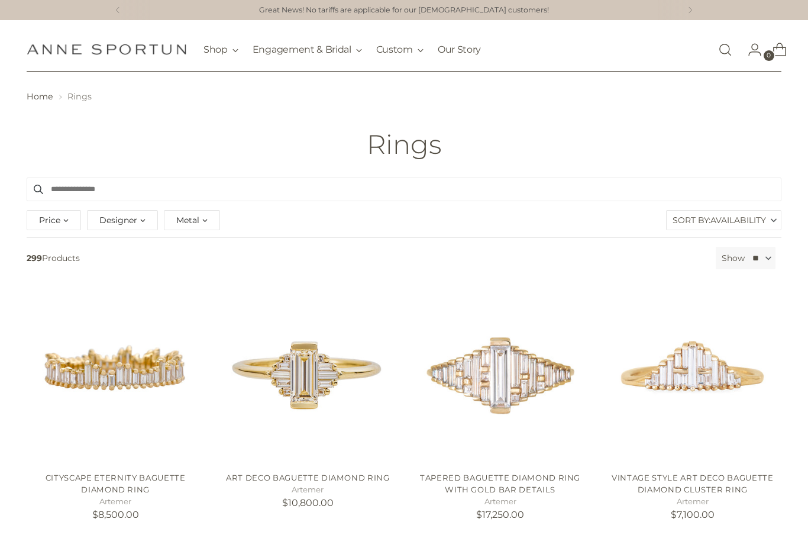
click at [187, 221] on span "Metal" at bounding box center [187, 219] width 23 height 13
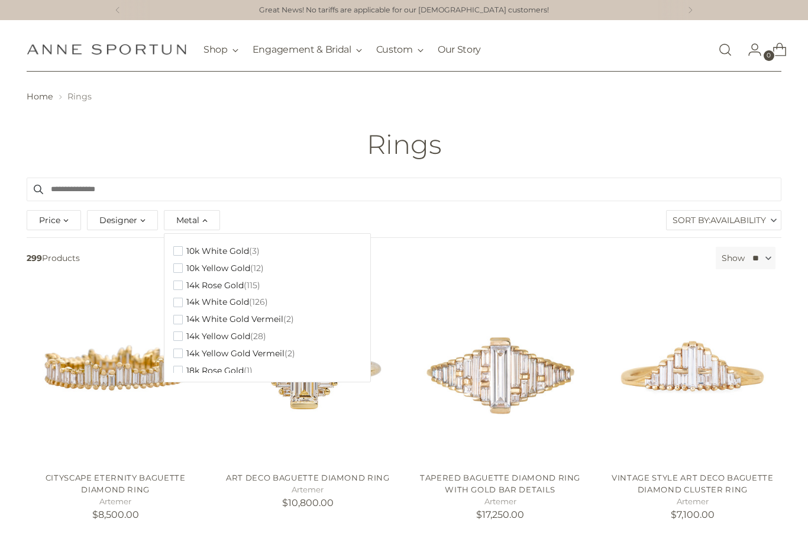
click at [748, 386] on img "Vintage Style Art Deco Baguette Diamond Cluster Ring" at bounding box center [692, 373] width 177 height 177
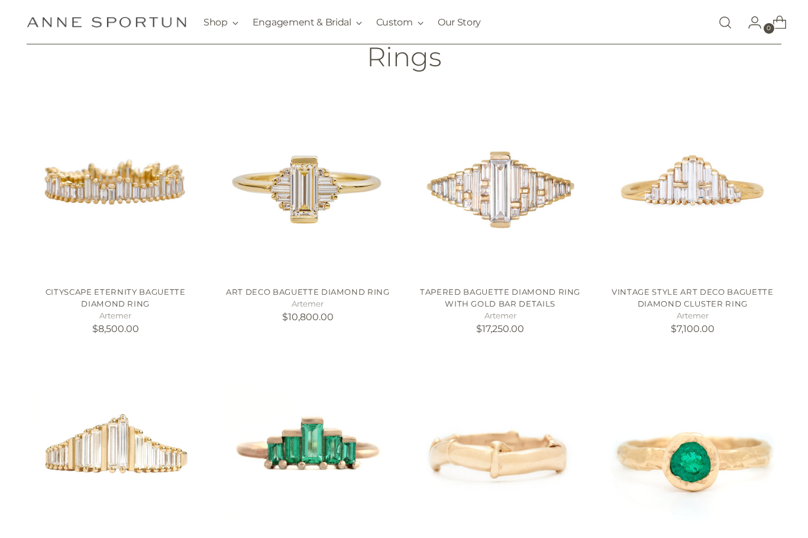
scroll to position [177, 0]
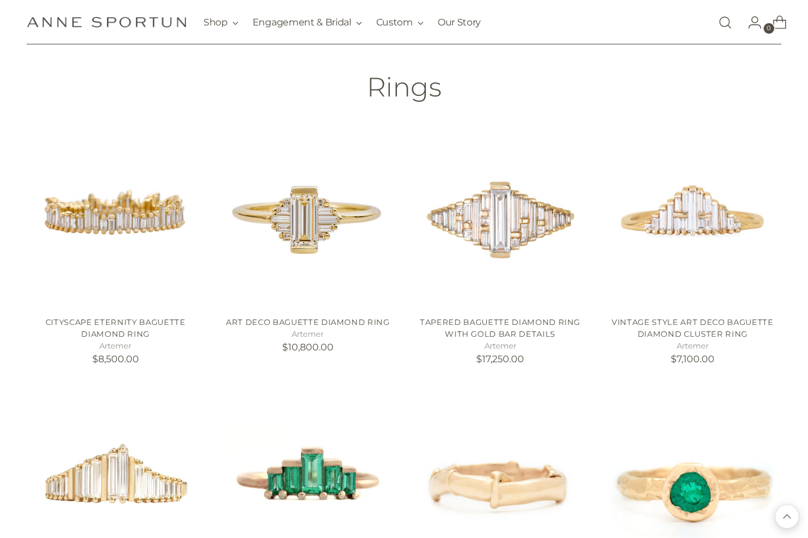
scroll to position [0, 0]
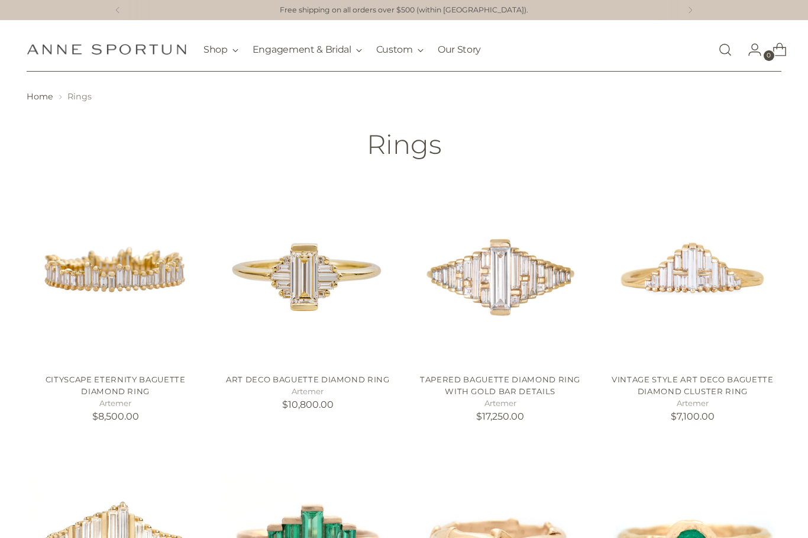
click at [732, 376] on link "Vintage Style Art Deco Baguette Diamond Cluster Ring" at bounding box center [691, 384] width 161 height 21
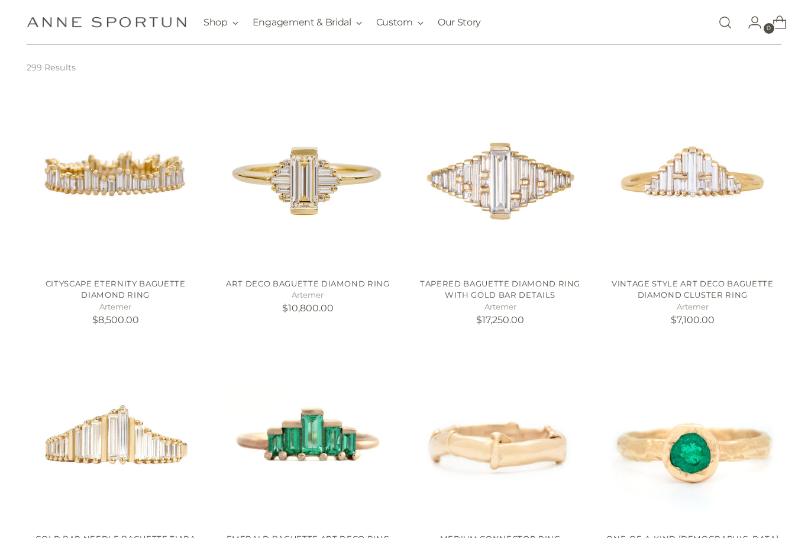
scroll to position [177, 0]
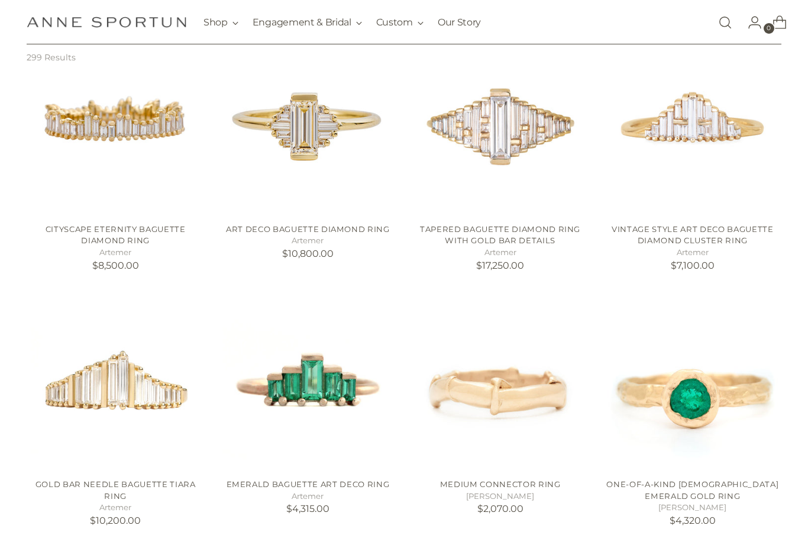
click at [28, 384] on img "Gold Bar Needle Baguette Tiara Ring" at bounding box center [115, 380] width 177 height 177
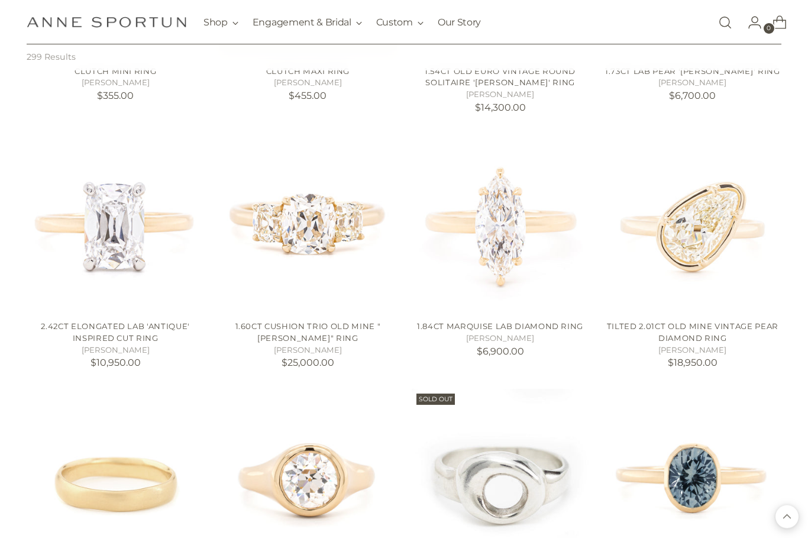
scroll to position [1613, 0]
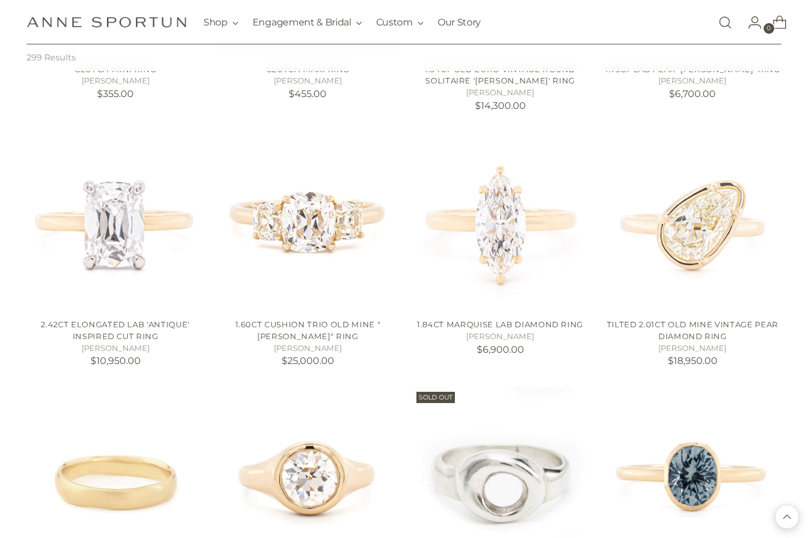
click at [707, 215] on img "Tilted 2.01ct Old Mine Vintage Pear Diamond Ring" at bounding box center [692, 220] width 177 height 177
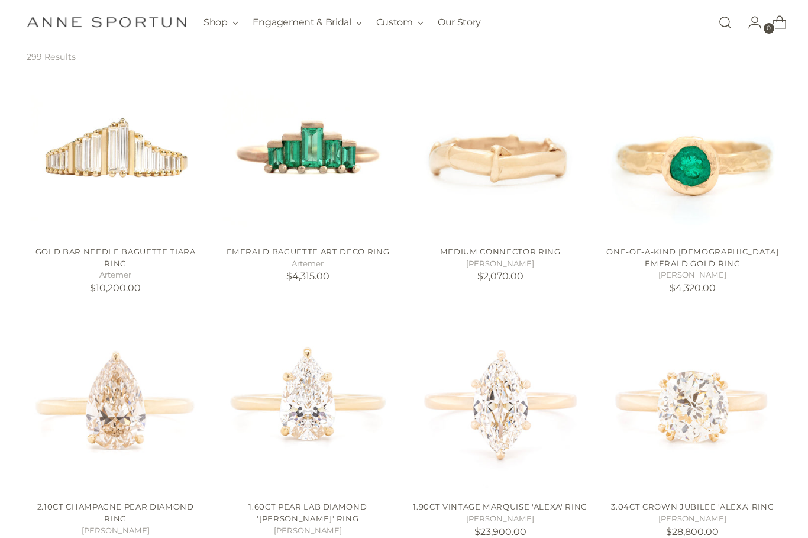
scroll to position [0, 0]
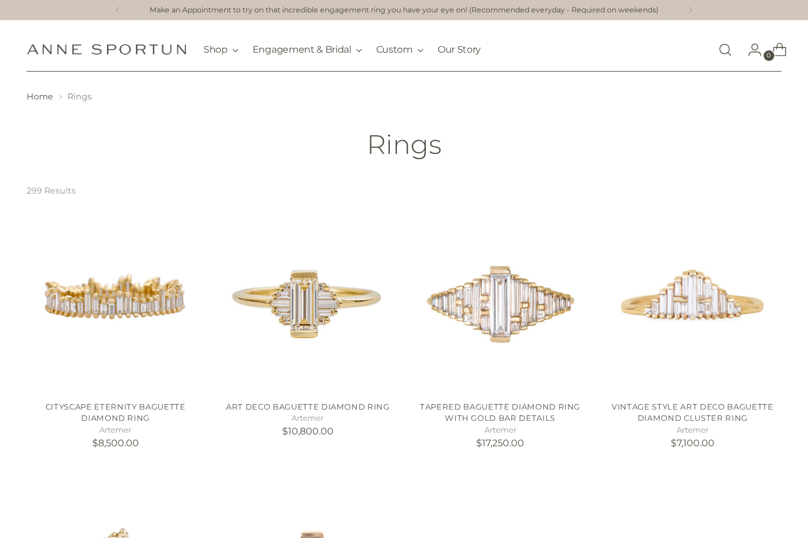
click at [75, 92] on span "Rings" at bounding box center [79, 96] width 24 height 11
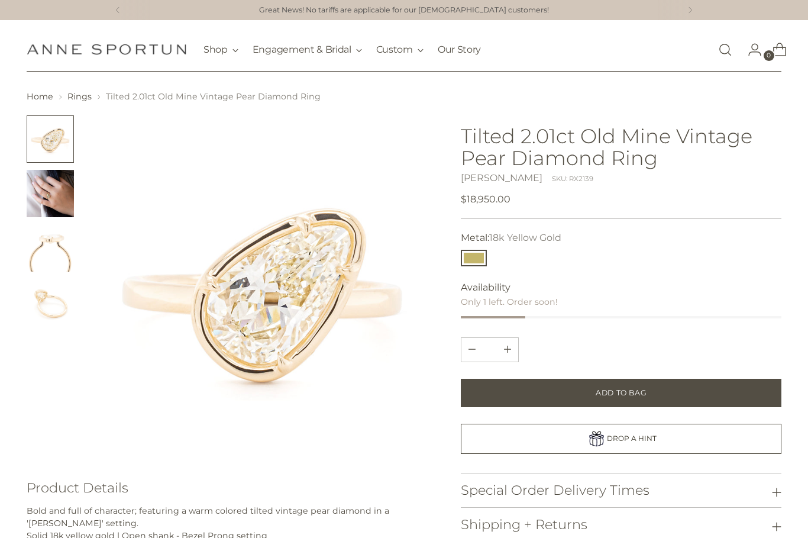
click at [61, 191] on img "Change image to image 2" at bounding box center [50, 193] width 47 height 47
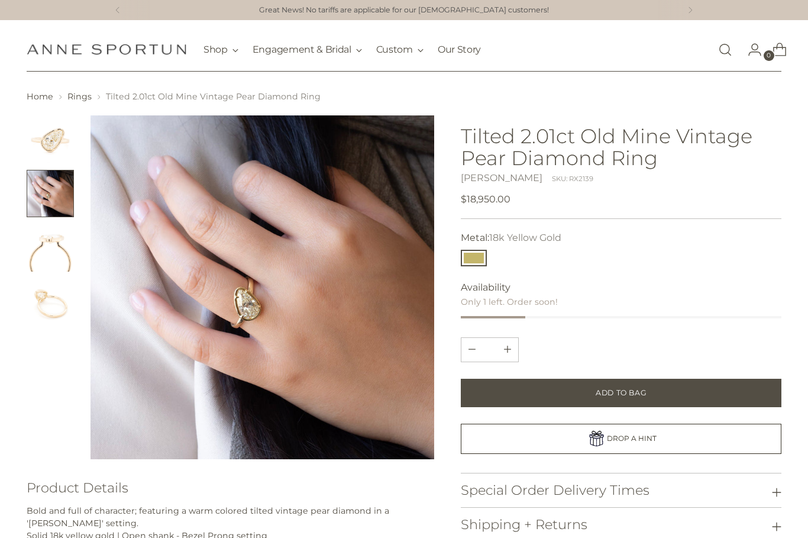
click at [49, 266] on img "Change image to image 3" at bounding box center [50, 247] width 47 height 47
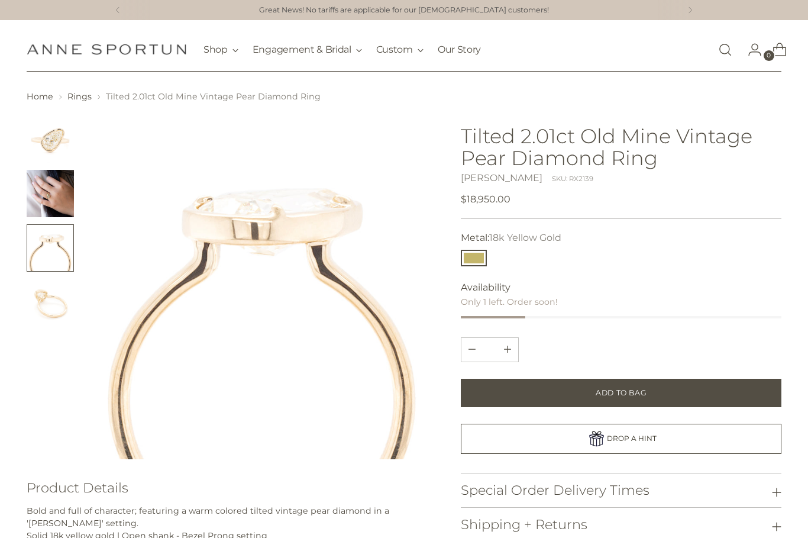
click at [39, 303] on img "Change image to image 4" at bounding box center [50, 302] width 47 height 47
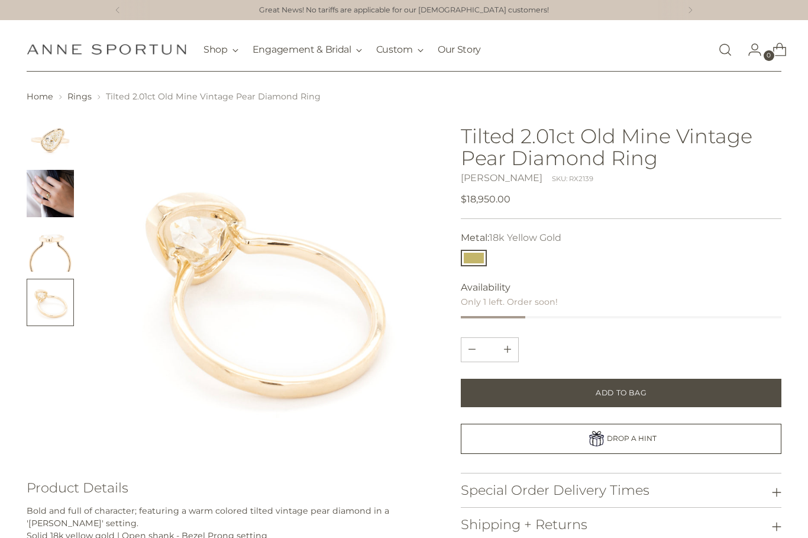
click at [47, 134] on img "Change image to image 1" at bounding box center [50, 138] width 47 height 47
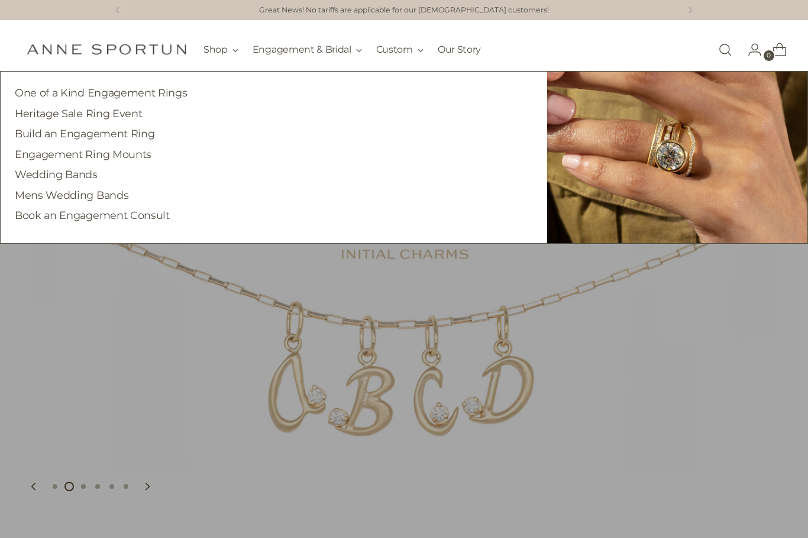
click at [88, 98] on link "One of a Kind Engagement Rings" at bounding box center [101, 92] width 172 height 12
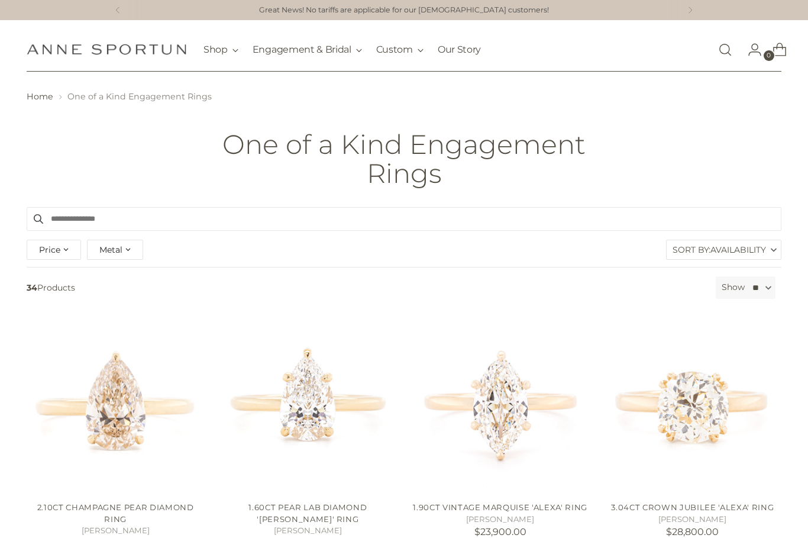
scroll to position [38, 0]
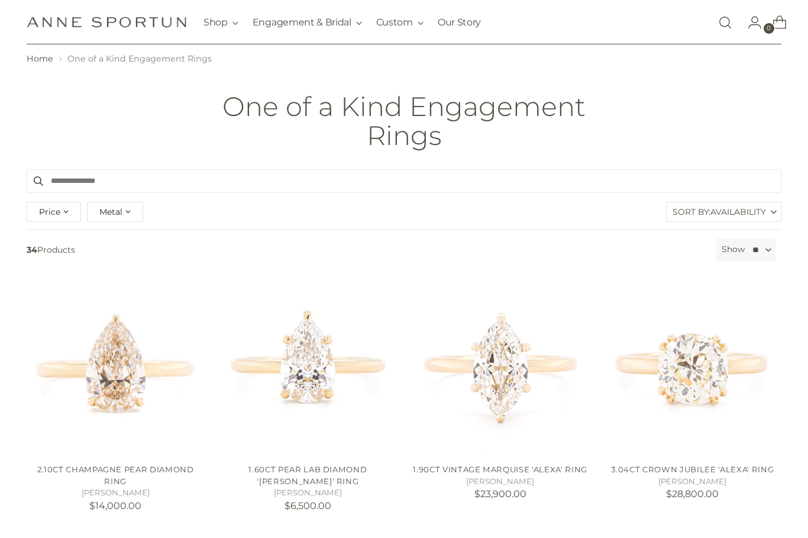
click at [51, 209] on span "Price" at bounding box center [49, 211] width 21 height 13
type input "********"
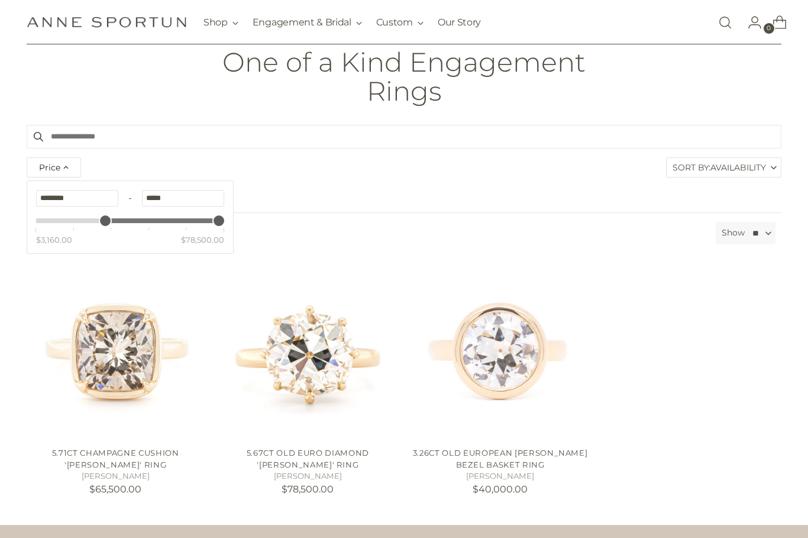
click at [35, 63] on div "One of a Kind Engagement Rings" at bounding box center [404, 76] width 808 height 59
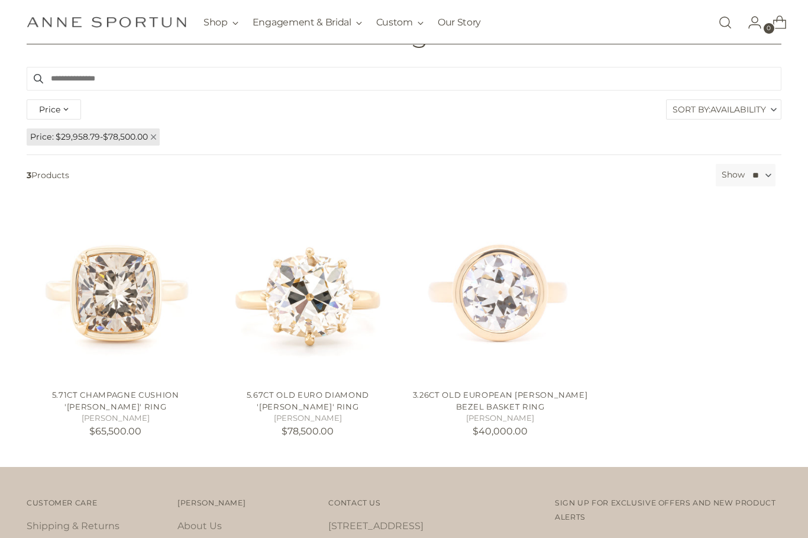
scroll to position [140, 0]
click at [279, 302] on img "5.67ct Old Euro Diamond 'Willa' Ring" at bounding box center [307, 290] width 177 height 177
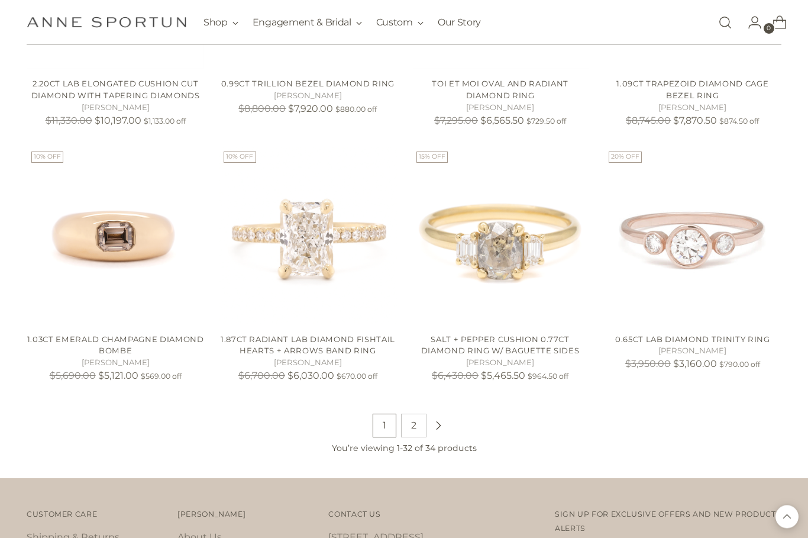
scroll to position [1856, 0]
click at [404, 413] on link "2" at bounding box center [413, 425] width 25 height 24
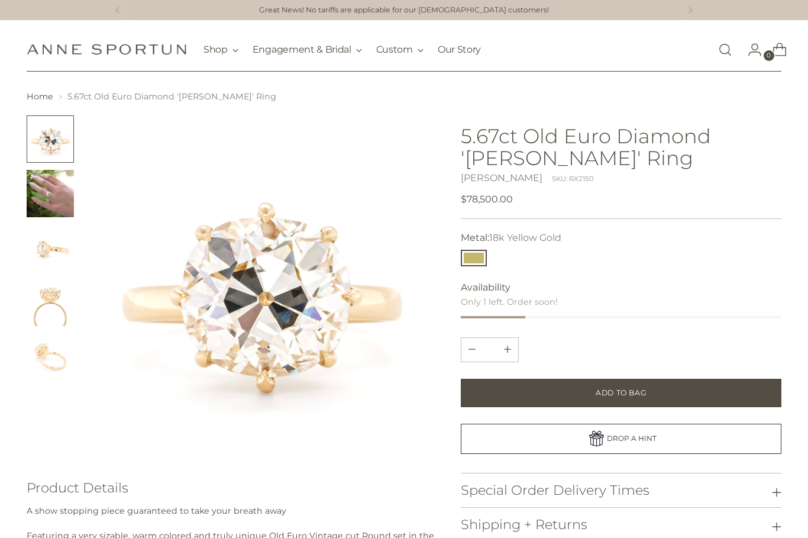
click at [39, 178] on img "Change image to image 2" at bounding box center [50, 193] width 47 height 47
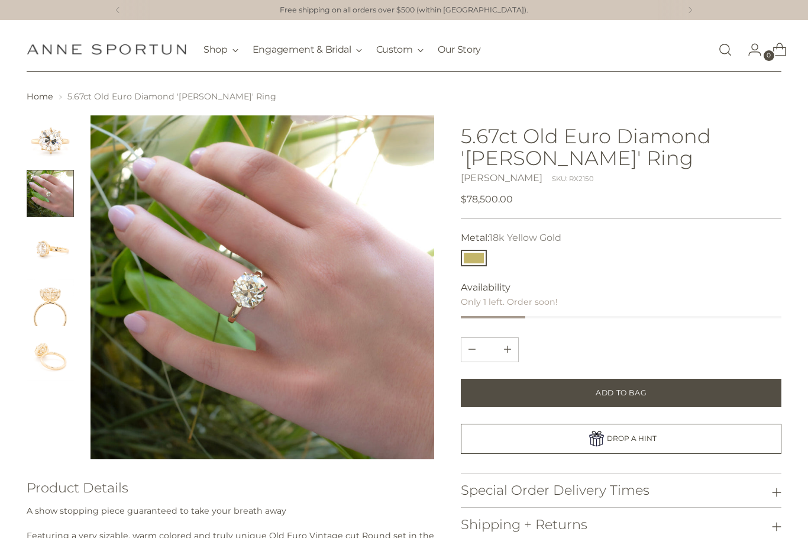
click at [40, 243] on img "Change image to image 3" at bounding box center [50, 247] width 47 height 47
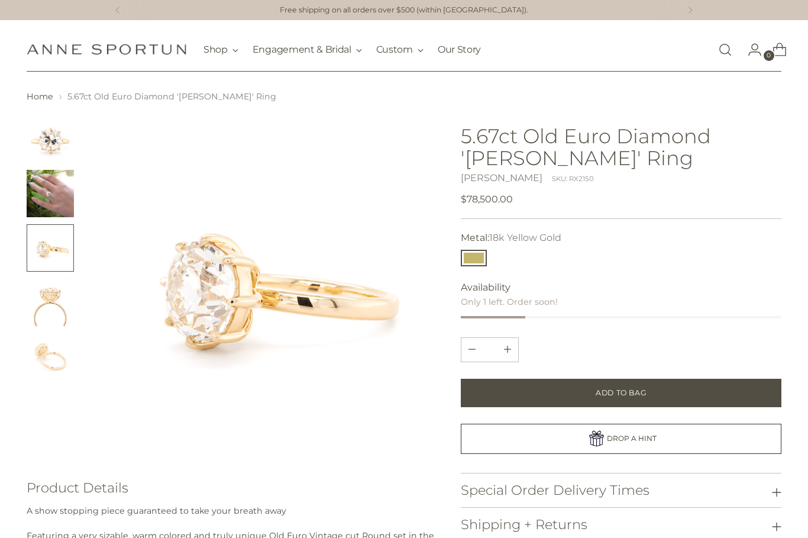
click at [46, 305] on img "Change image to image 4" at bounding box center [50, 302] width 47 height 47
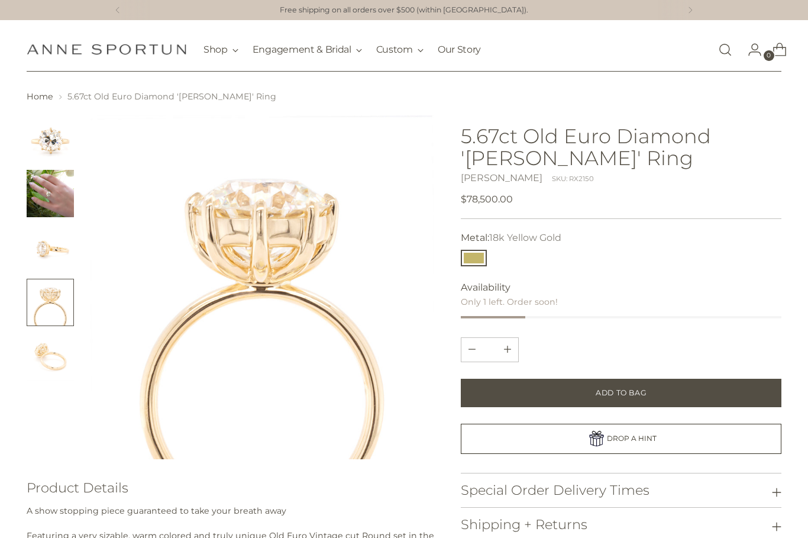
click at [41, 335] on img "Change image to image 5" at bounding box center [50, 356] width 47 height 47
